Goal: Information Seeking & Learning: Stay updated

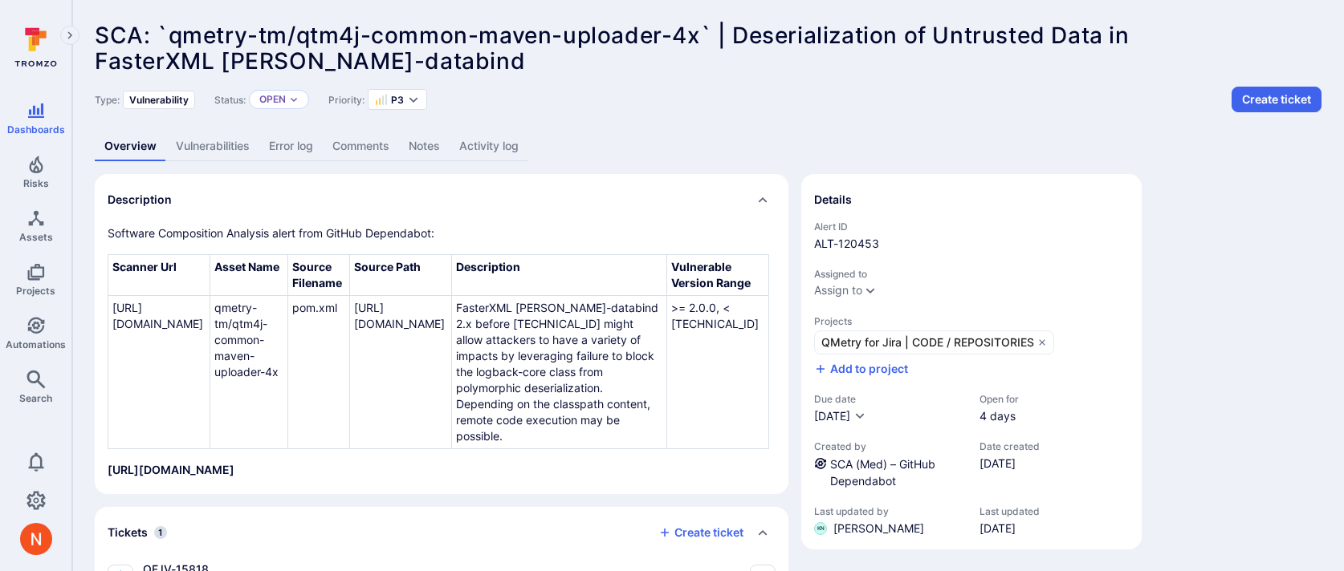
scroll to position [254, 0]
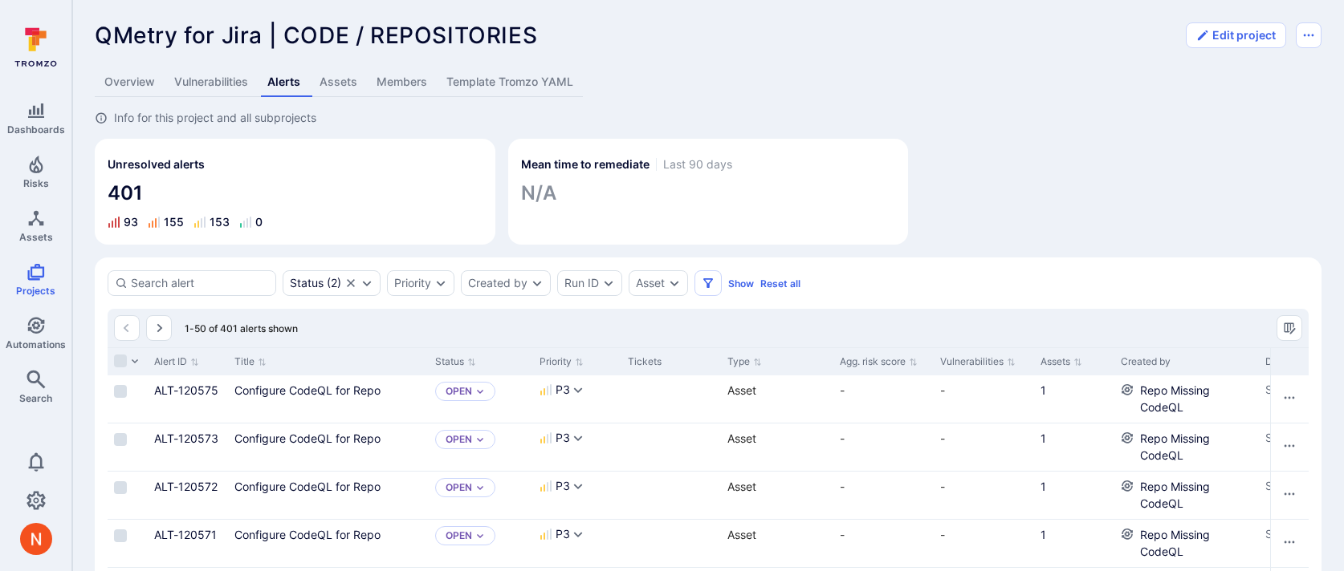
scroll to position [1724, 0]
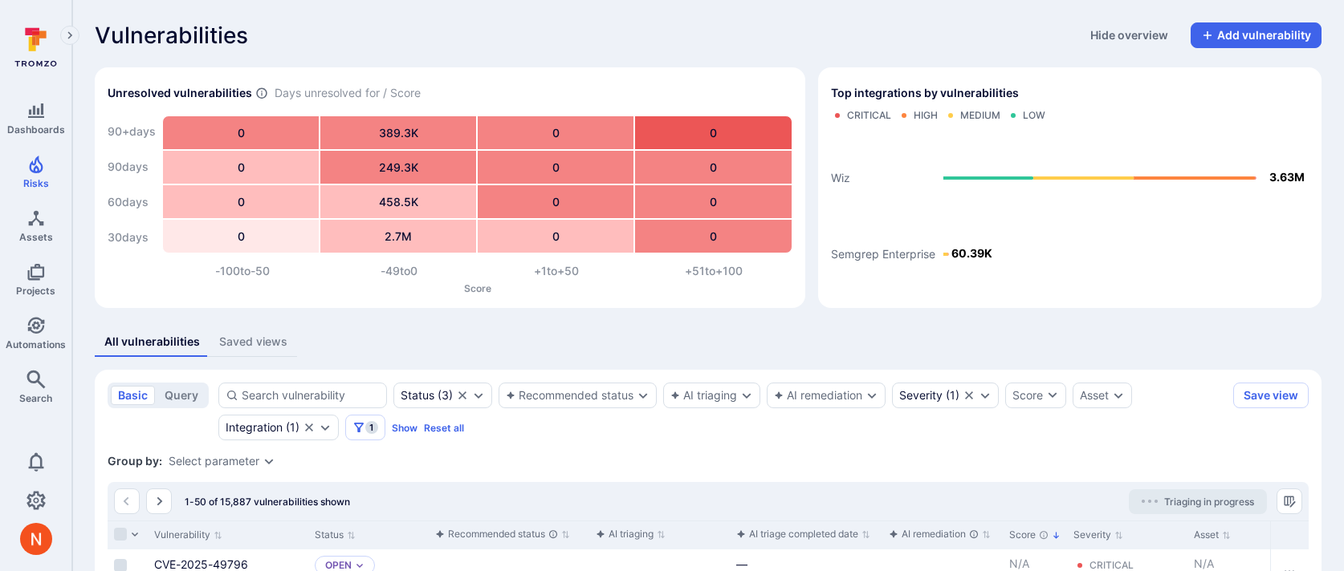
scroll to position [693, 0]
